Goal: Transaction & Acquisition: Subscribe to service/newsletter

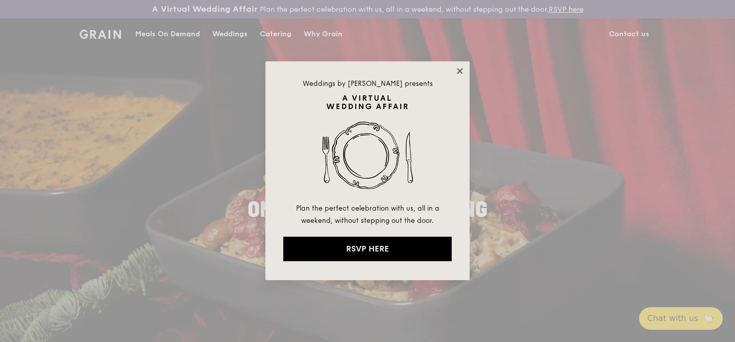
click at [462, 70] on icon at bounding box center [460, 70] width 9 height 9
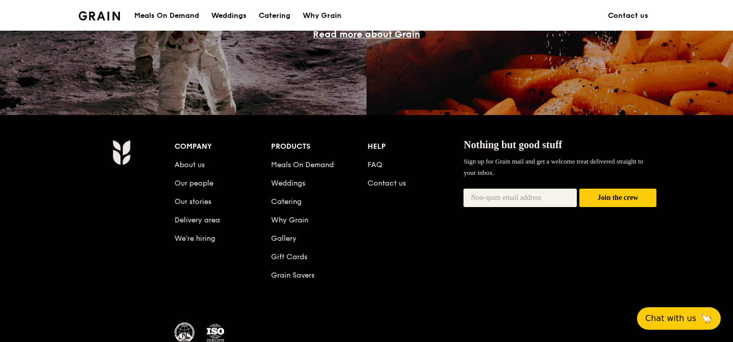
scroll to position [1067, 0]
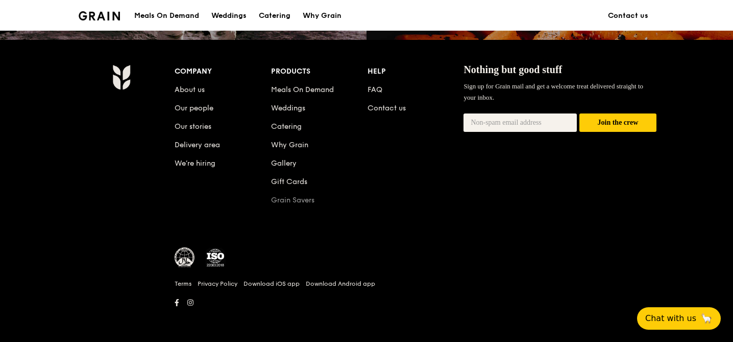
click at [292, 200] on link "Grain Savers" at bounding box center [292, 200] width 43 height 9
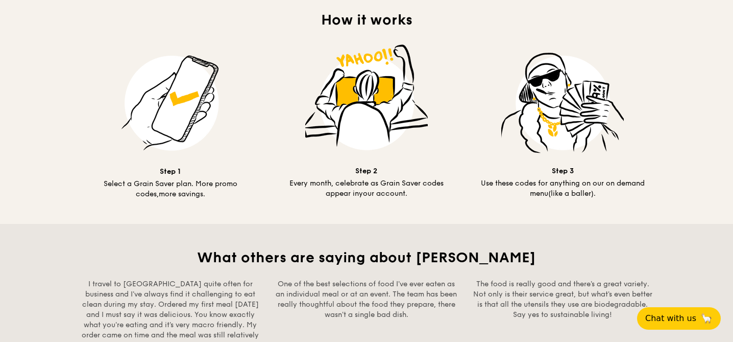
scroll to position [598, 0]
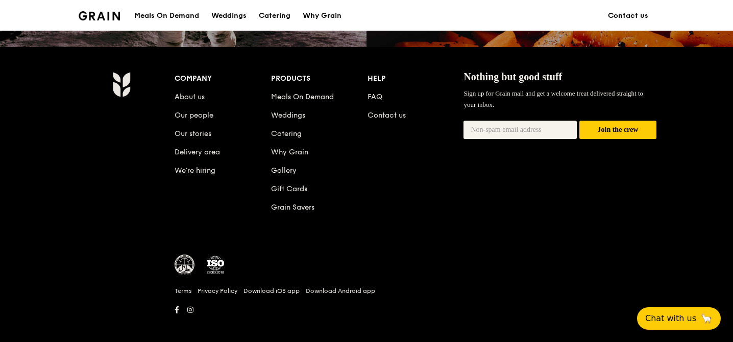
scroll to position [1040, 0]
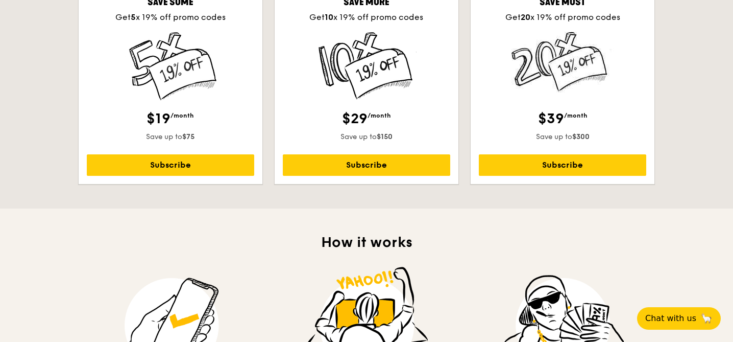
scroll to position [294, 0]
